Goal: Book appointment/travel/reservation

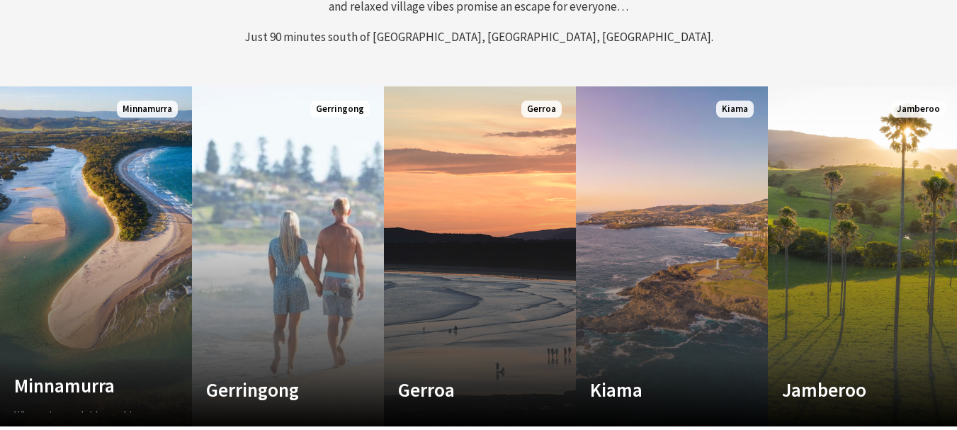
scroll to position [638, 0]
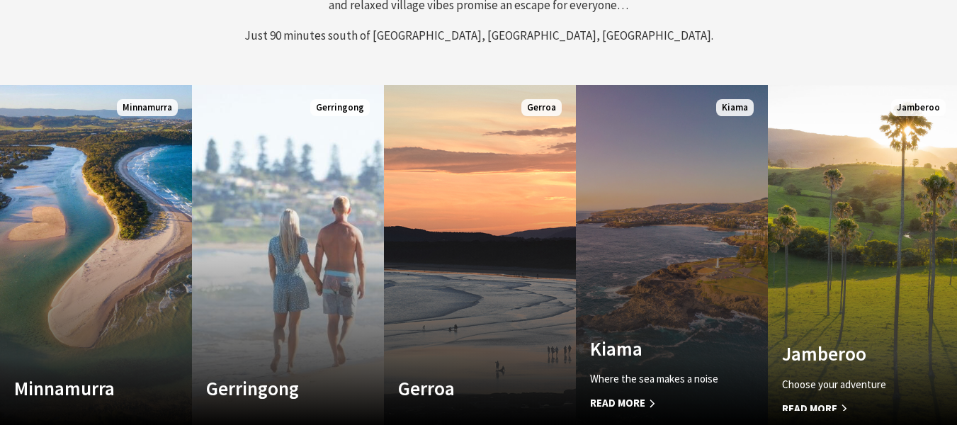
click at [690, 280] on link "Custom Image Used Kiama Where the sea makes a noise Read More Kiama" at bounding box center [672, 255] width 192 height 340
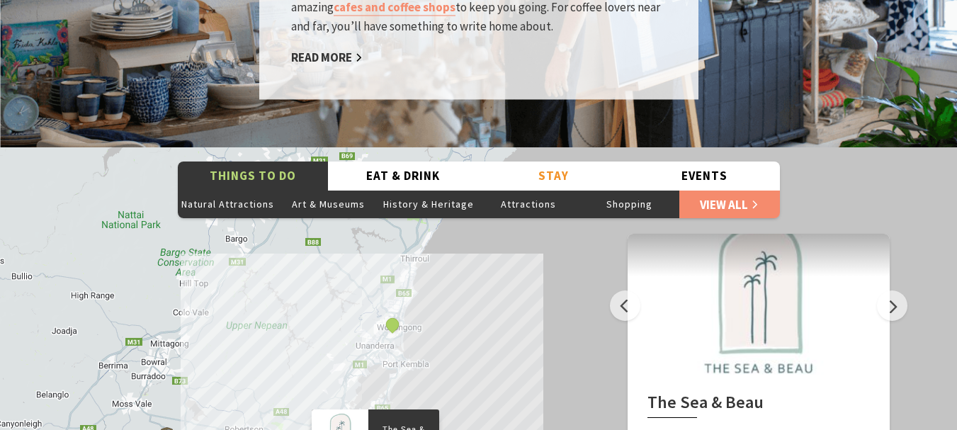
scroll to position [2621, 0]
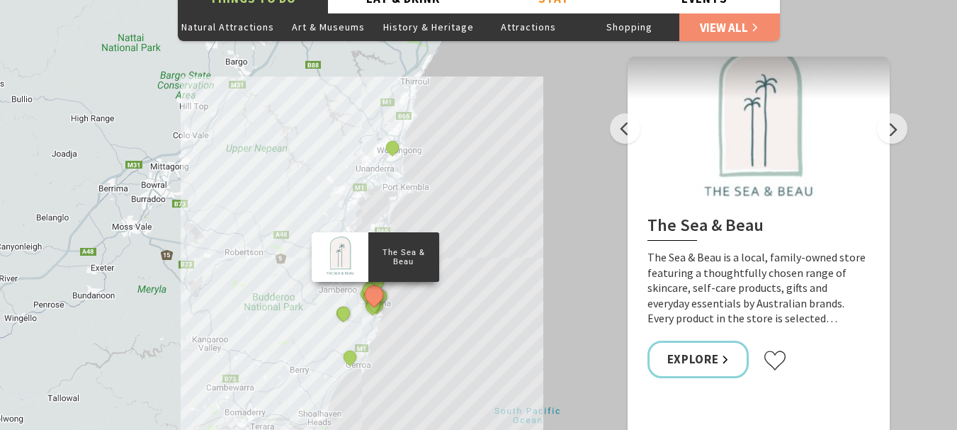
drag, startPoint x: 935, startPoint y: 404, endPoint x: 932, endPoint y: 392, distance: 11.9
click at [900, 364] on button "Zoom in" at bounding box center [900, 378] width 28 height 28
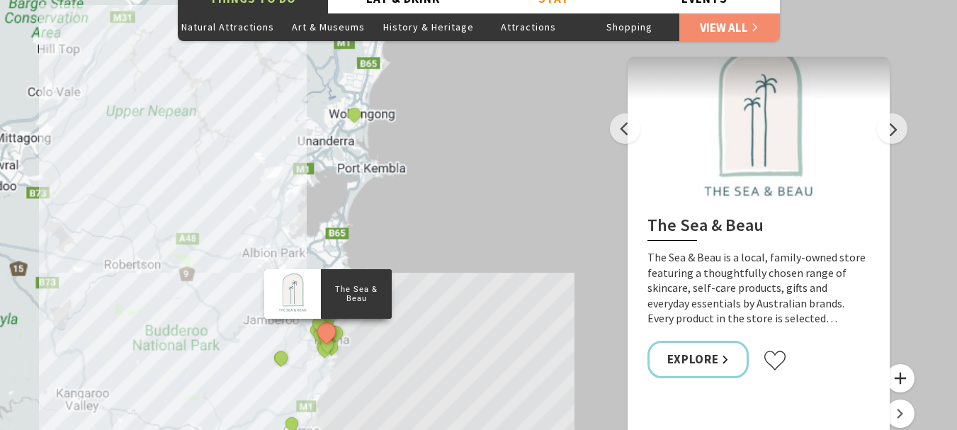
click at [900, 364] on button "Zoom in" at bounding box center [900, 378] width 28 height 28
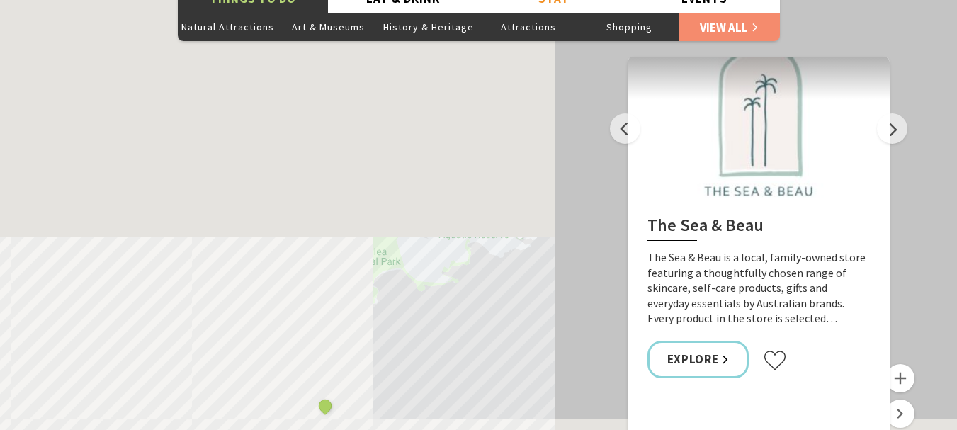
drag, startPoint x: 673, startPoint y: 84, endPoint x: 747, endPoint y: 64, distance: 76.1
click at [757, 60] on div "Things To Do Natural Attractions Art & Museums History & Heritage Attractions S…" at bounding box center [478, 225] width 957 height 510
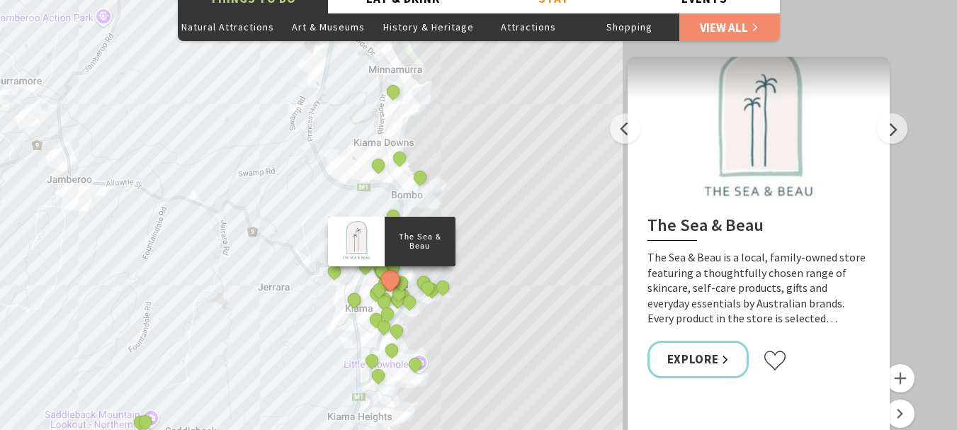
drag, startPoint x: 307, startPoint y: 243, endPoint x: 380, endPoint y: -23, distance: 276.4
click at [380, 0] on html "Skip to main content .fav-qpwo{stroke-linecap:round;stroke-linejoin:round;strok…" at bounding box center [478, 252] width 957 height 5747
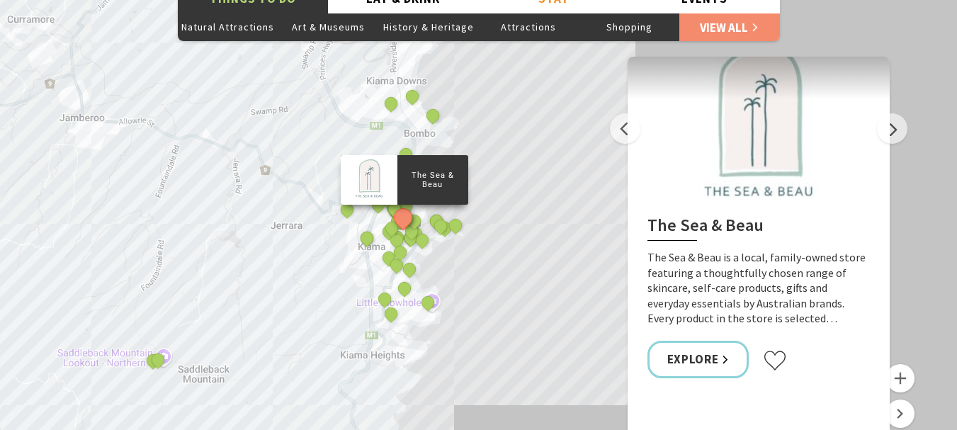
drag, startPoint x: 477, startPoint y: 247, endPoint x: 489, endPoint y: 211, distance: 37.2
click at [489, 211] on div "The Sea & Beau Hoddles Track, Kiama Kiama Ceramic Art Studio - Teaching and Mak…" at bounding box center [478, 225] width 957 height 510
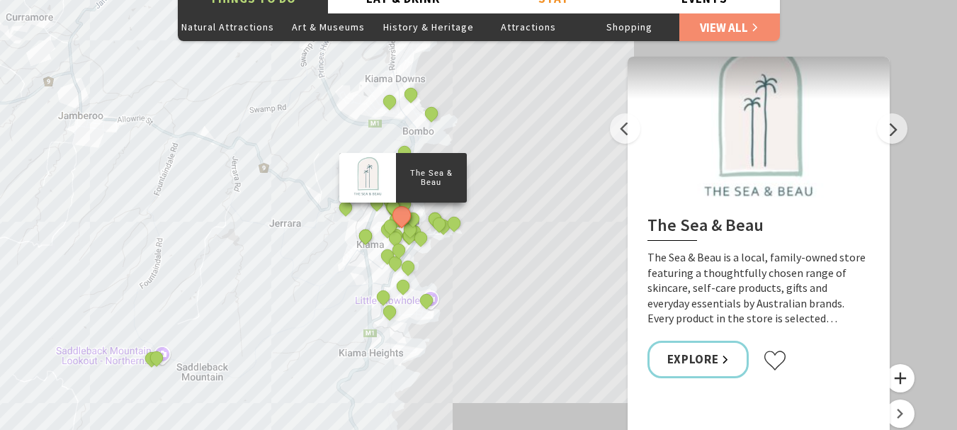
click at [909, 364] on button "Zoom in" at bounding box center [900, 378] width 28 height 28
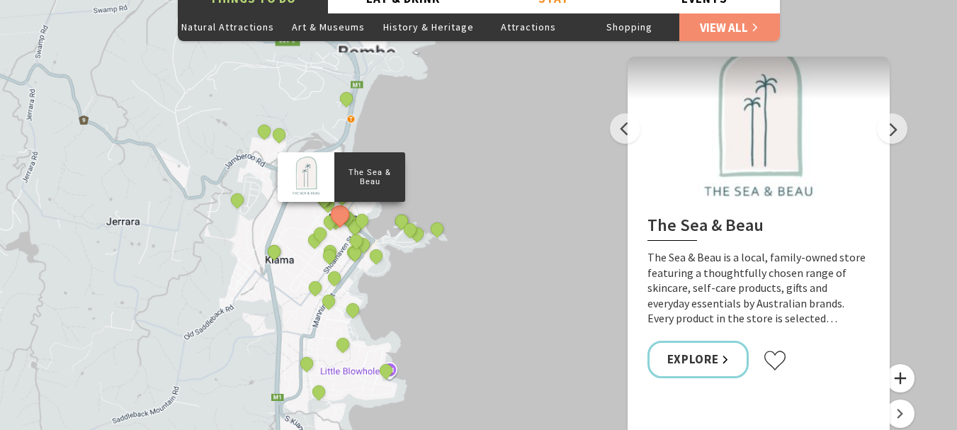
click at [909, 364] on button "Zoom in" at bounding box center [900, 378] width 28 height 28
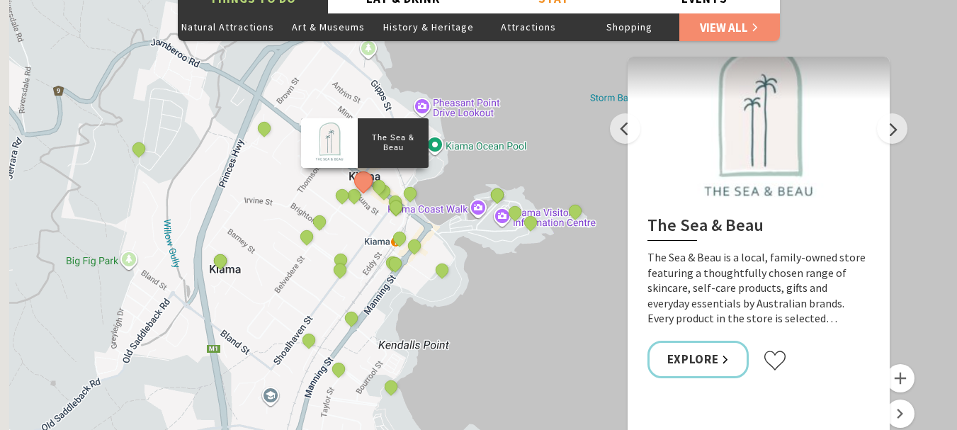
drag, startPoint x: 470, startPoint y: 295, endPoint x: 460, endPoint y: 248, distance: 48.6
click at [477, 277] on div "The Sea & Beau Hoddles Track, Kiama Kiama Ceramic Art Studio - Teaching and Mak…" at bounding box center [478, 225] width 957 height 510
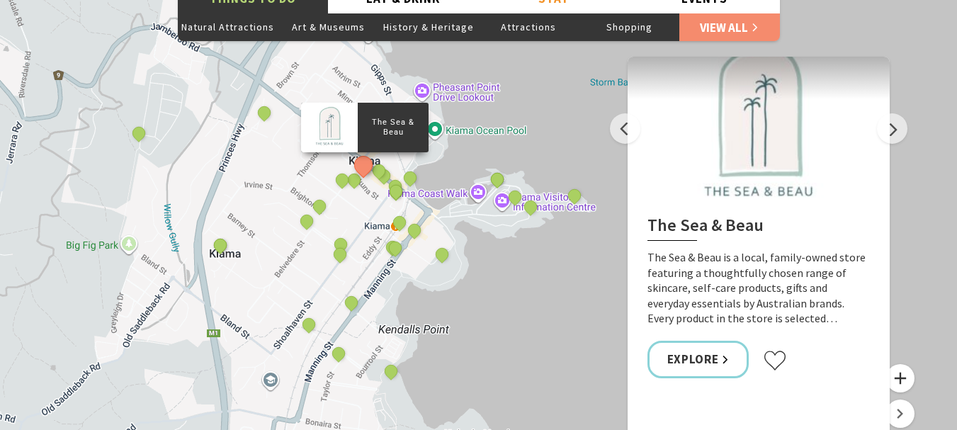
click at [902, 364] on button "Zoom in" at bounding box center [900, 378] width 28 height 28
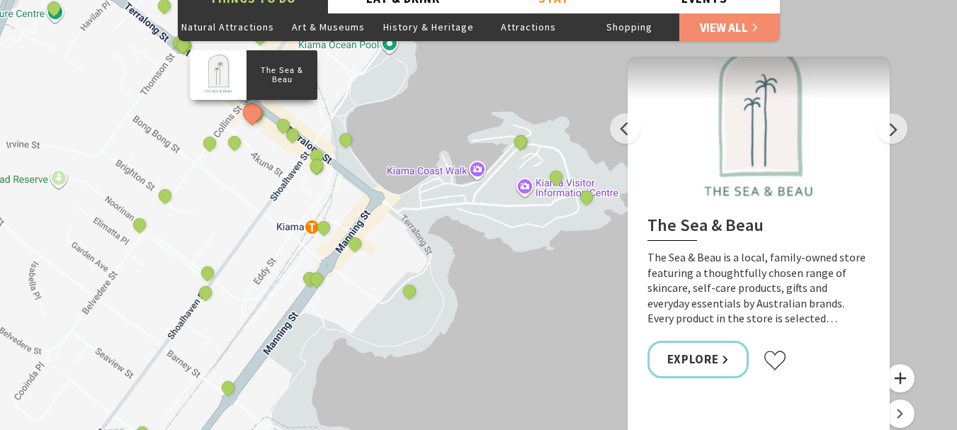
click at [900, 364] on button "Zoom in" at bounding box center [900, 378] width 28 height 28
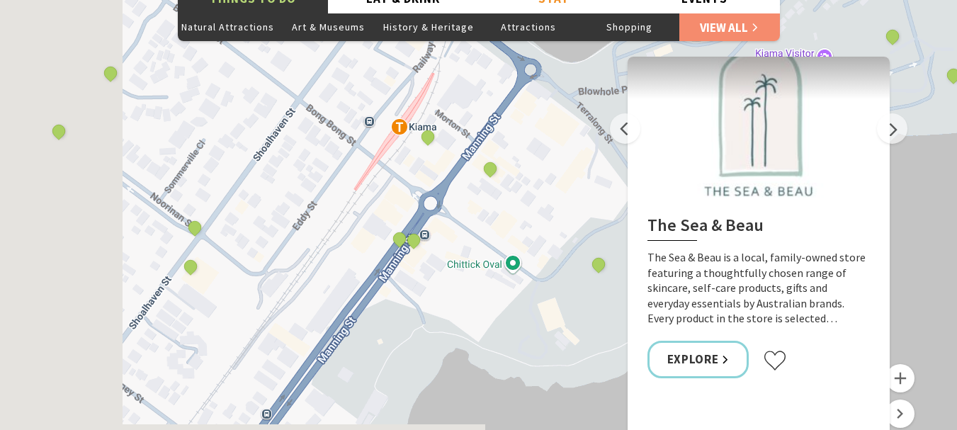
drag, startPoint x: 262, startPoint y: 329, endPoint x: 514, endPoint y: 226, distance: 272.3
click at [516, 227] on div "The Sea & Beau Hoddles Track, Kiama Kiama Ceramic Art Studio - Teaching and Mak…" at bounding box center [478, 225] width 957 height 510
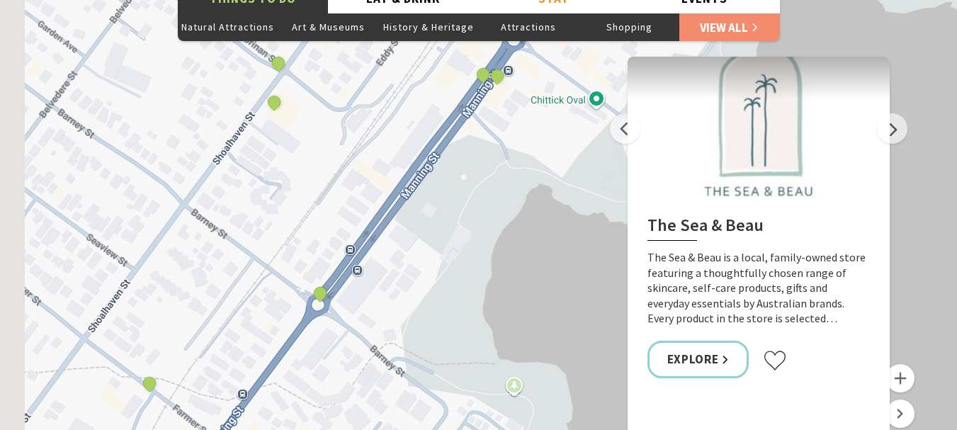
drag, startPoint x: 371, startPoint y: 244, endPoint x: 393, endPoint y: 195, distance: 54.2
click at [393, 195] on div "The Sea & Beau Hoddles Track, Kiama Kiama Ceramic Art Studio - Teaching and Mak…" at bounding box center [478, 225] width 957 height 510
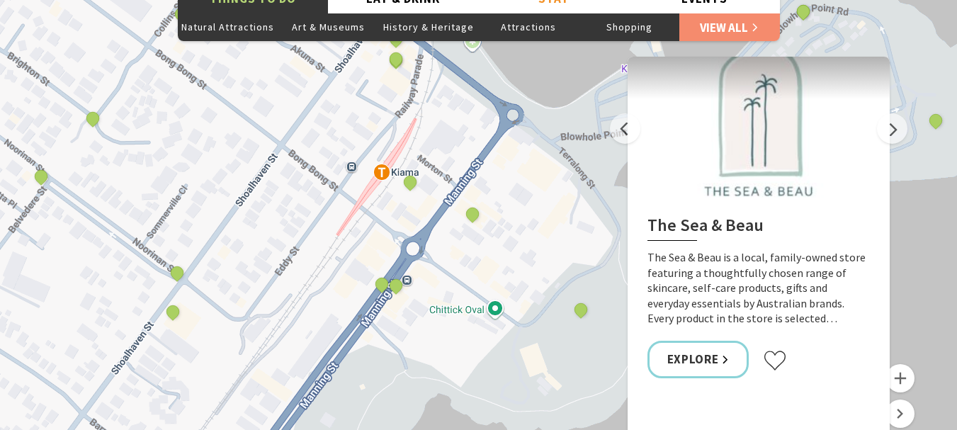
drag, startPoint x: 511, startPoint y: 54, endPoint x: 453, endPoint y: 205, distance: 161.4
click at [392, 302] on div "The Sea & Beau Hoddles Track, Kiama Kiama Ceramic Art Studio - Teaching and Mak…" at bounding box center [478, 225] width 957 height 510
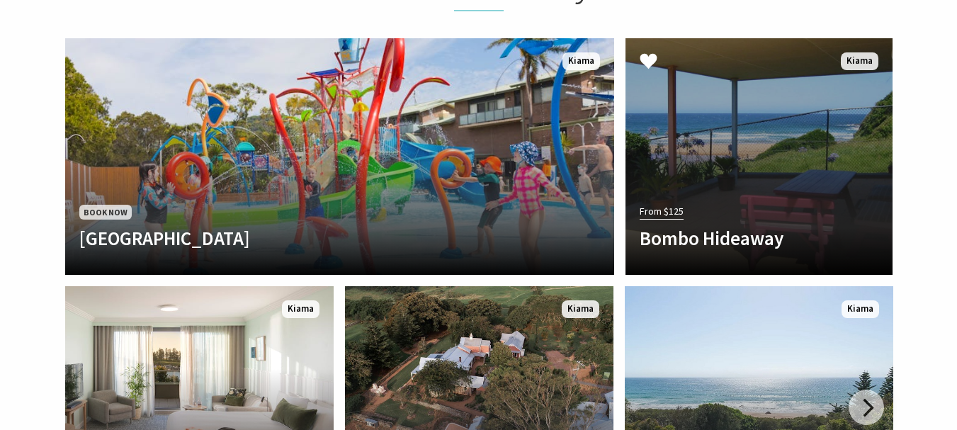
scroll to position [3188, 0]
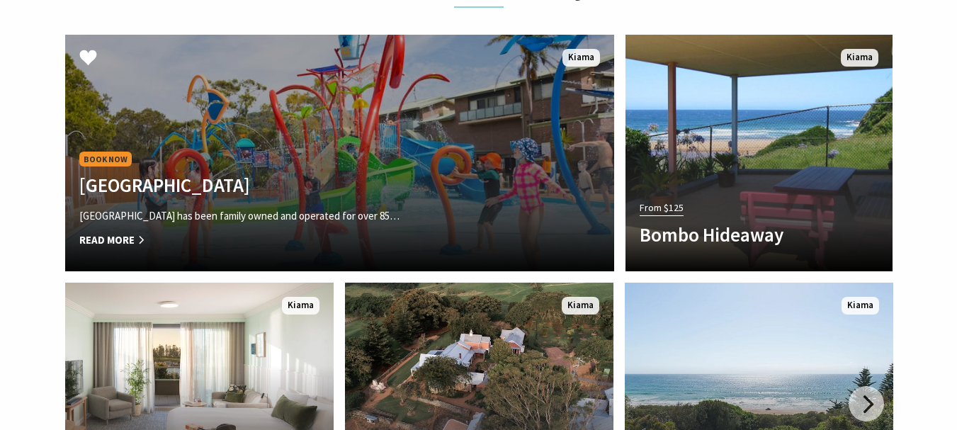
click at [437, 54] on link "Book Now [GEOGRAPHIC_DATA] [GEOGRAPHIC_DATA] has been family owned and operated…" at bounding box center [339, 153] width 549 height 237
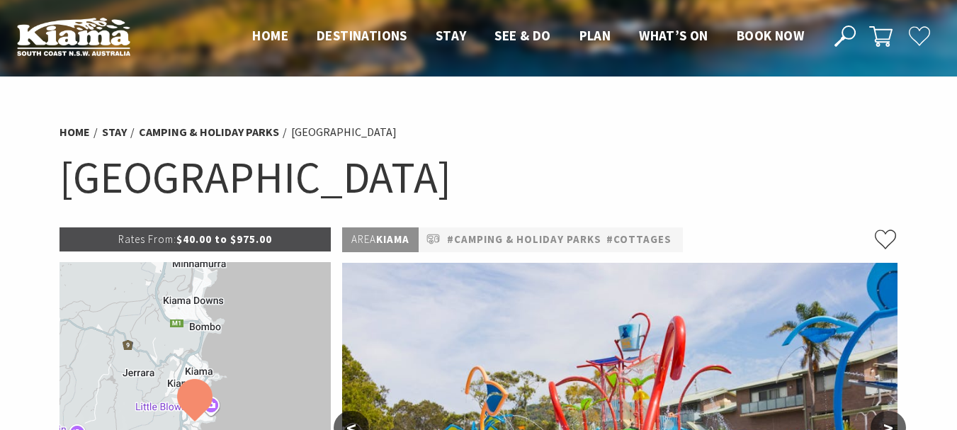
select select "3"
select select "2"
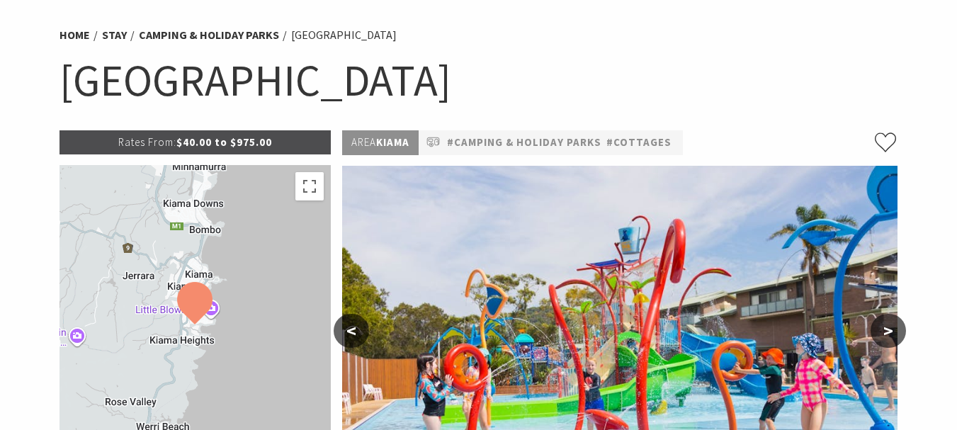
scroll to position [142, 0]
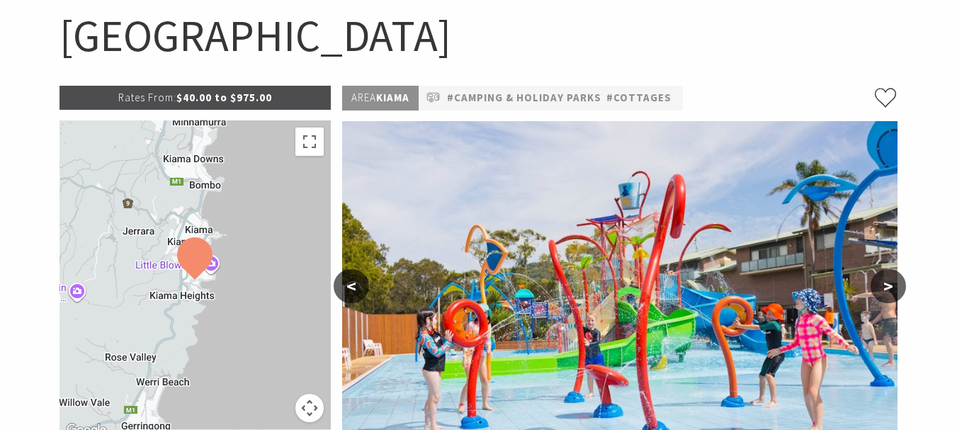
click at [310, 408] on button "Map camera controls" at bounding box center [309, 408] width 28 height 28
click at [278, 336] on button "Zoom in" at bounding box center [274, 337] width 28 height 28
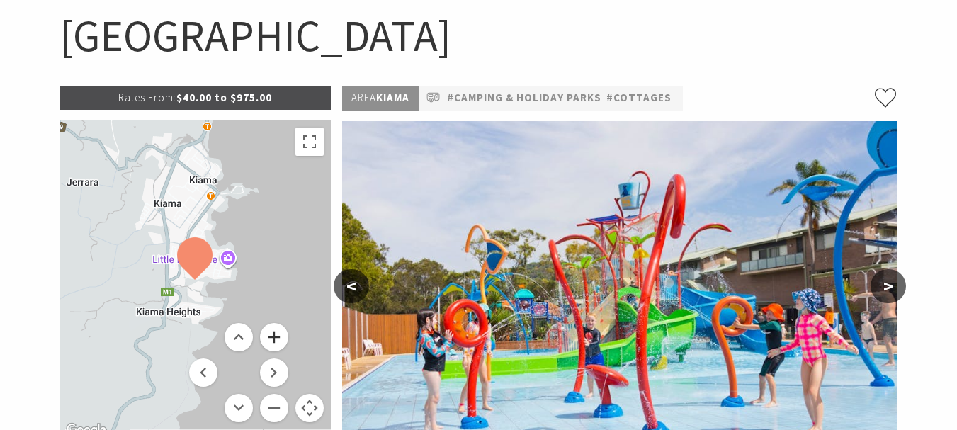
click at [278, 336] on button "Zoom in" at bounding box center [274, 337] width 28 height 28
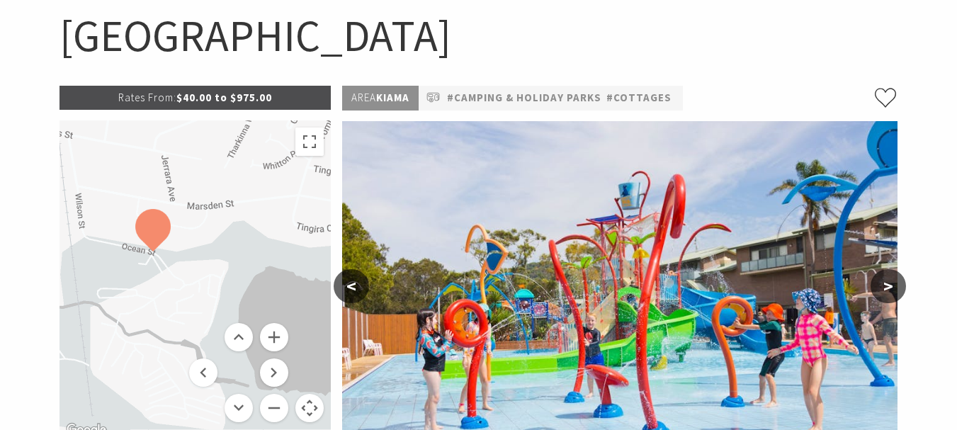
drag, startPoint x: 284, startPoint y: 246, endPoint x: 214, endPoint y: 198, distance: 85.1
click at [214, 197] on div at bounding box center [196, 279] width 272 height 319
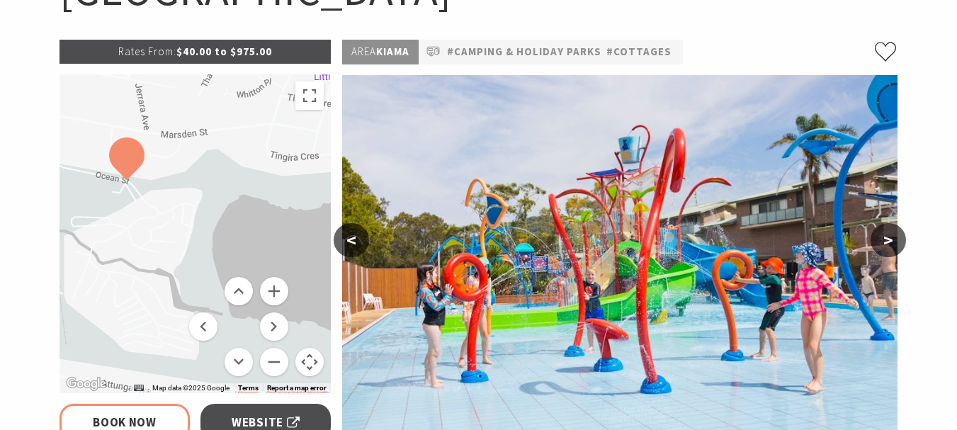
scroll to position [213, 0]
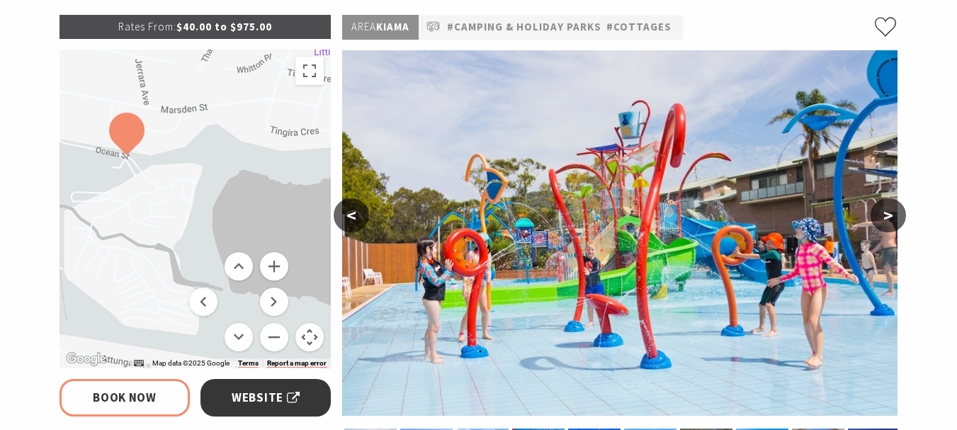
click at [270, 391] on span "Website" at bounding box center [266, 397] width 68 height 19
select select "3"
